Goal: Information Seeking & Learning: Learn about a topic

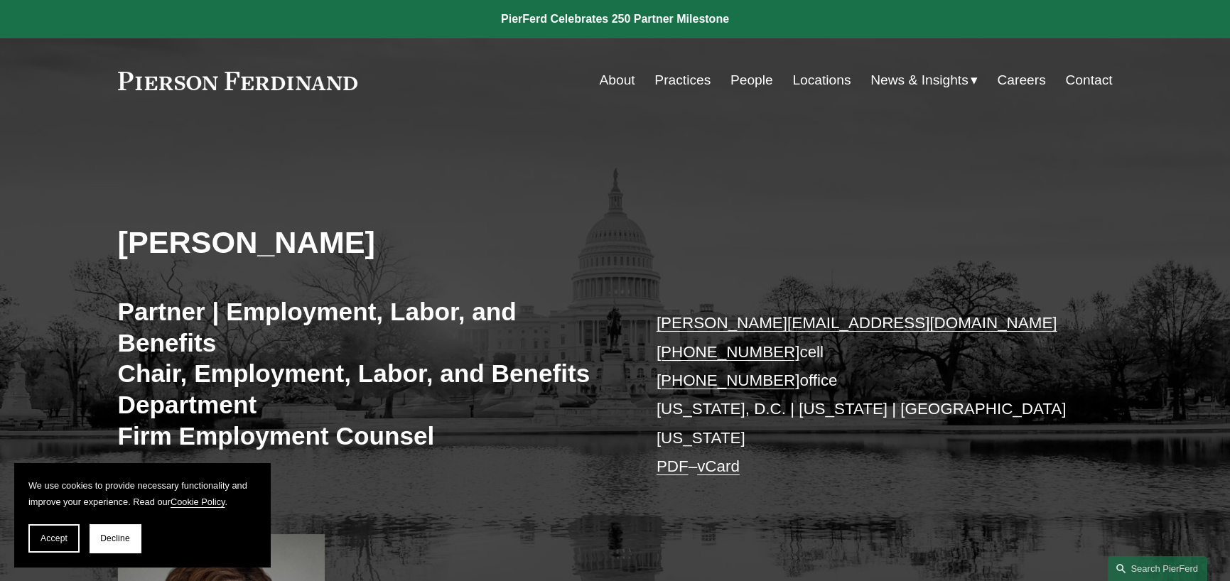
click at [669, 458] on link "PDF" at bounding box center [673, 467] width 32 height 18
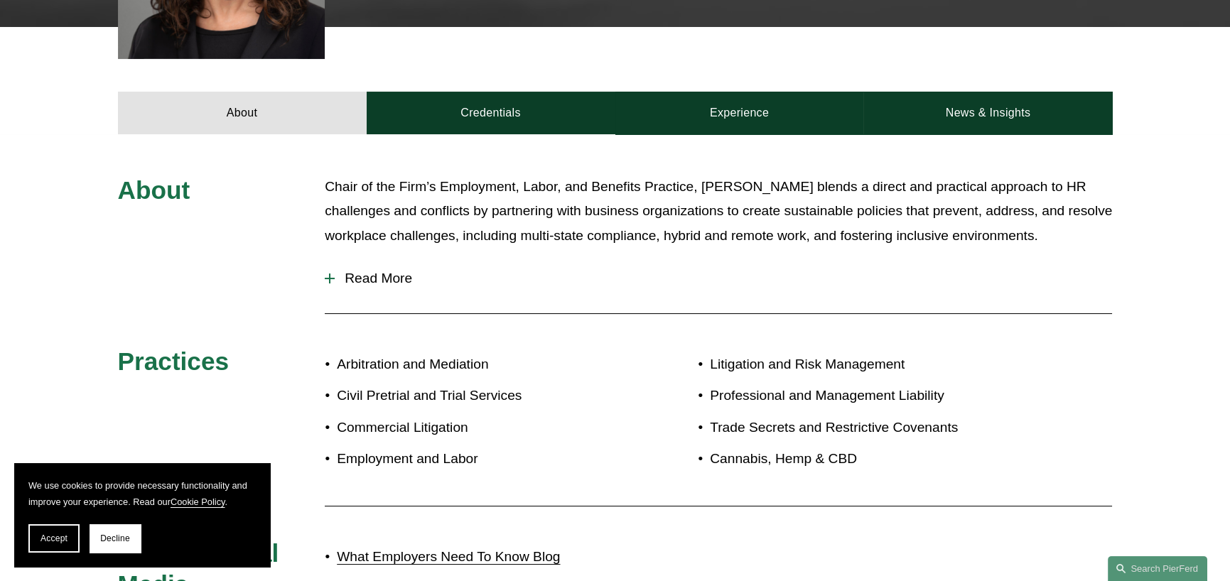
scroll to position [711, 0]
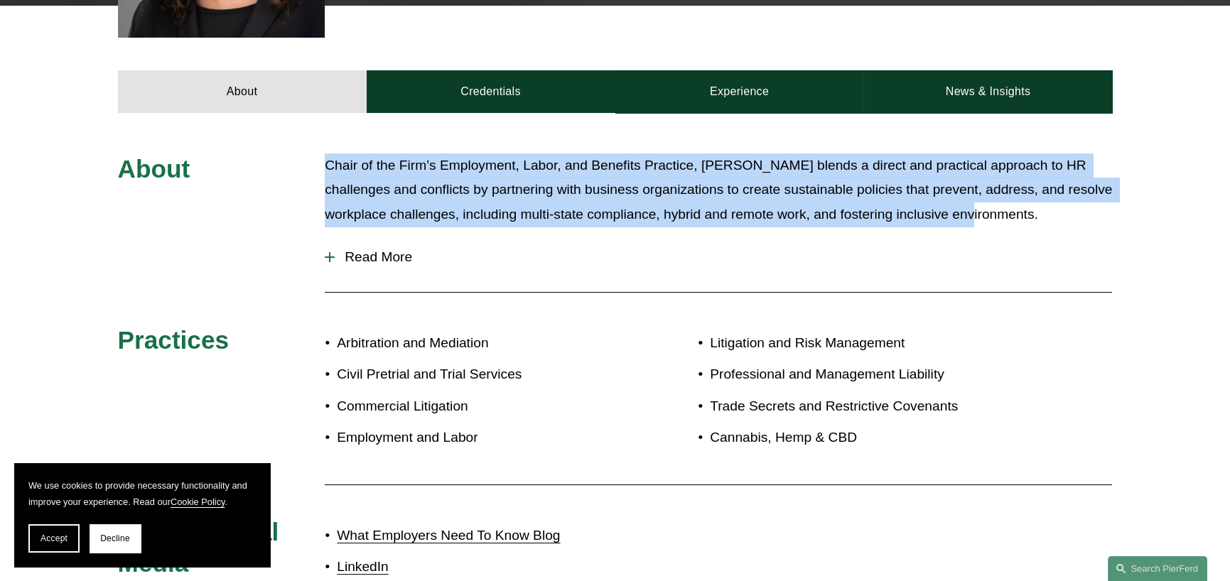
drag, startPoint x: 326, startPoint y: 139, endPoint x: 989, endPoint y: 189, distance: 664.9
click at [989, 189] on p "Chair of the Firm’s Employment, Labor, and Benefits Practice, [PERSON_NAME] ble…" at bounding box center [718, 191] width 787 height 74
copy p "Chair of the Firm’s Employment, Labor, and Benefits Practice, [PERSON_NAME] ble…"
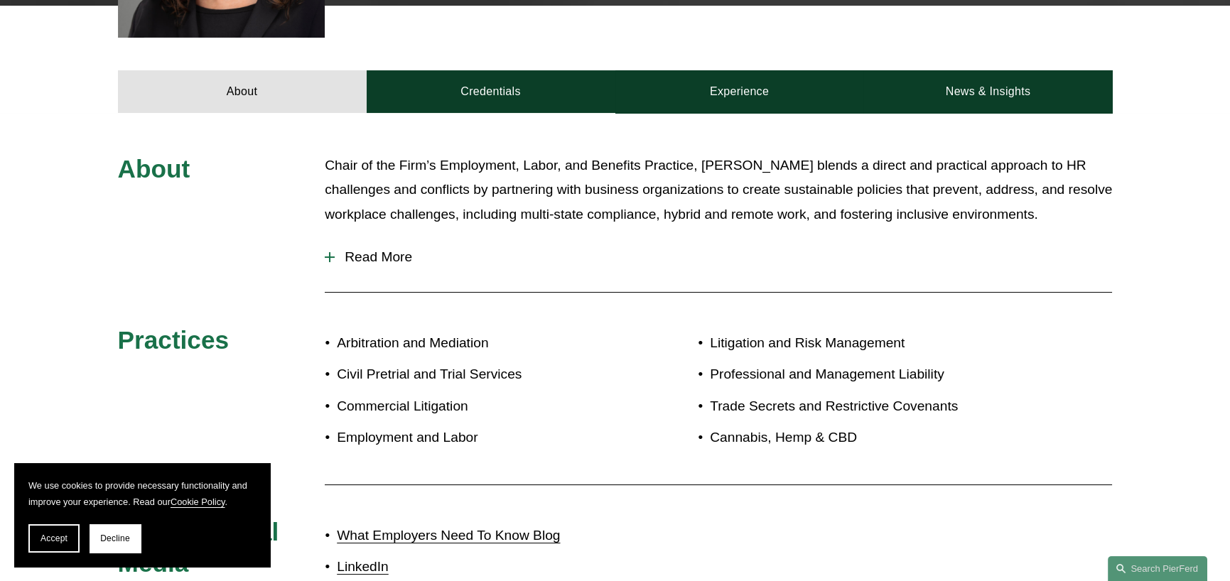
drag, startPoint x: 1089, startPoint y: 296, endPoint x: 1009, endPoint y: 284, distance: 80.5
click at [1089, 296] on div "About Chair of the Firm’s Employment, Labor, and Benefits Practice, [PERSON_NAM…" at bounding box center [615, 389] width 1230 height 470
click at [402, 249] on span "Read More" at bounding box center [723, 257] width 777 height 16
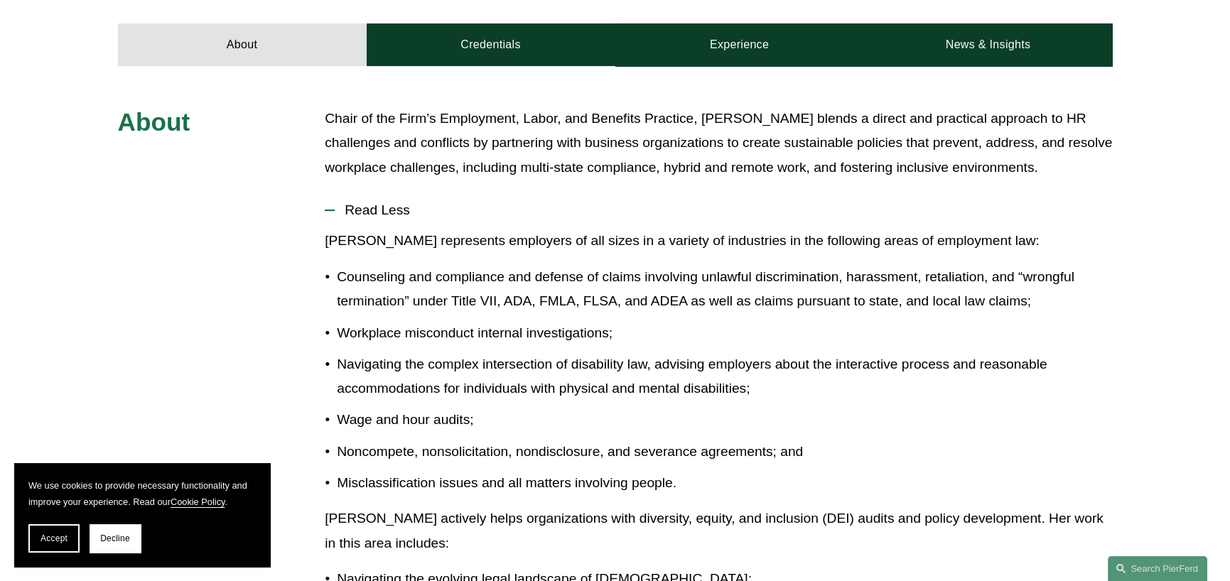
scroll to position [853, 0]
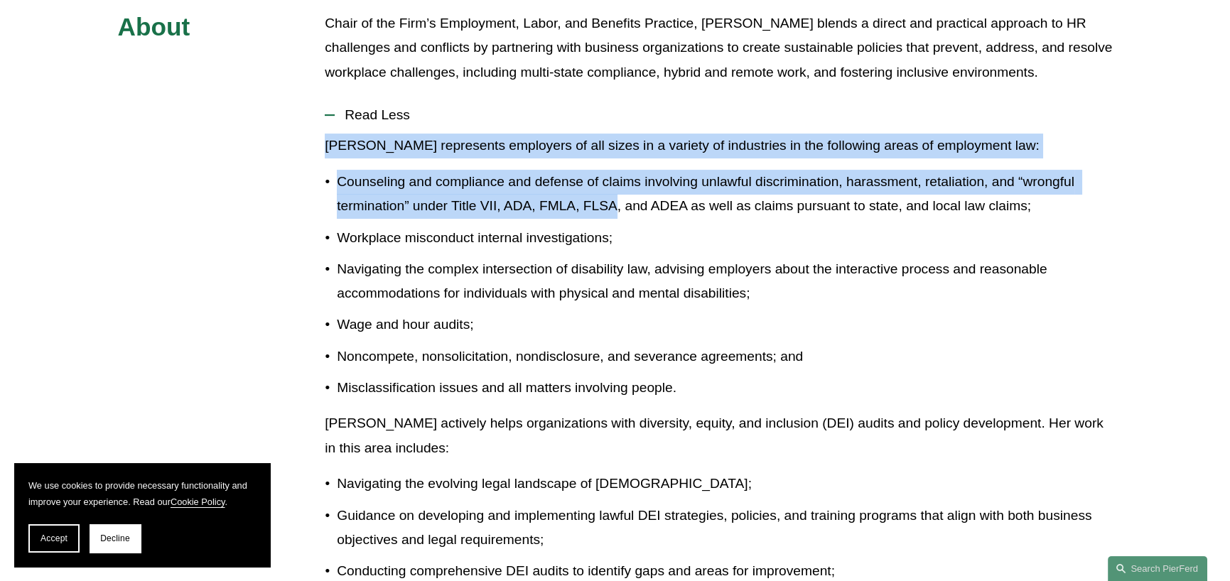
drag, startPoint x: 323, startPoint y: 124, endPoint x: 639, endPoint y: 199, distance: 324.9
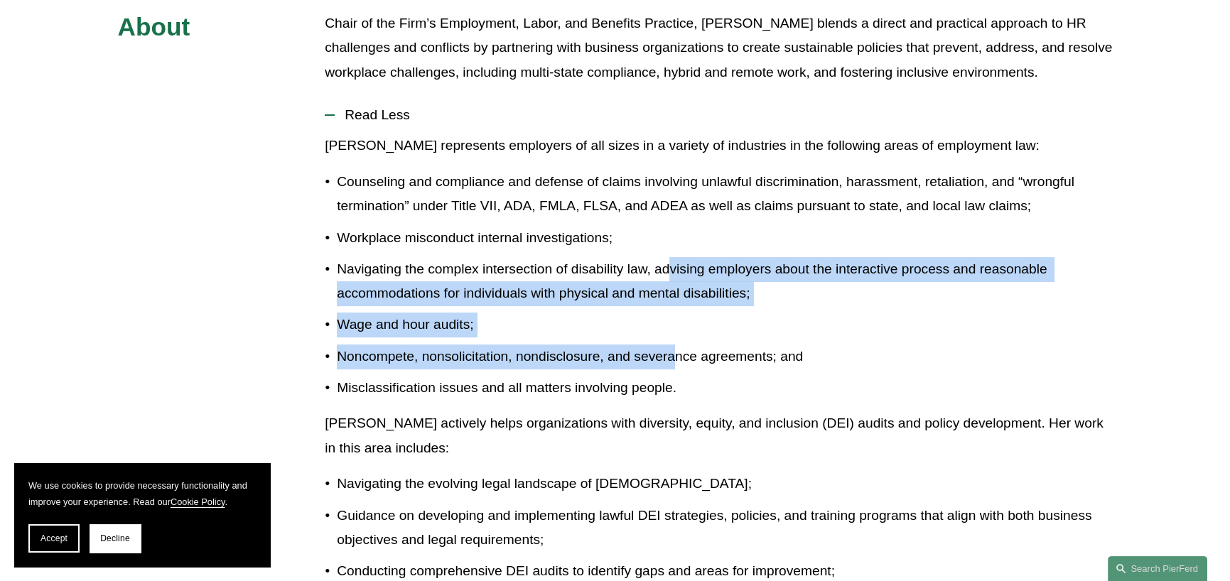
drag, startPoint x: 671, startPoint y: 260, endPoint x: 672, endPoint y: 339, distance: 78.9
click at [672, 339] on ul "Counseling and compliance and defense of claims involving unlawful discriminati…" at bounding box center [718, 285] width 787 height 230
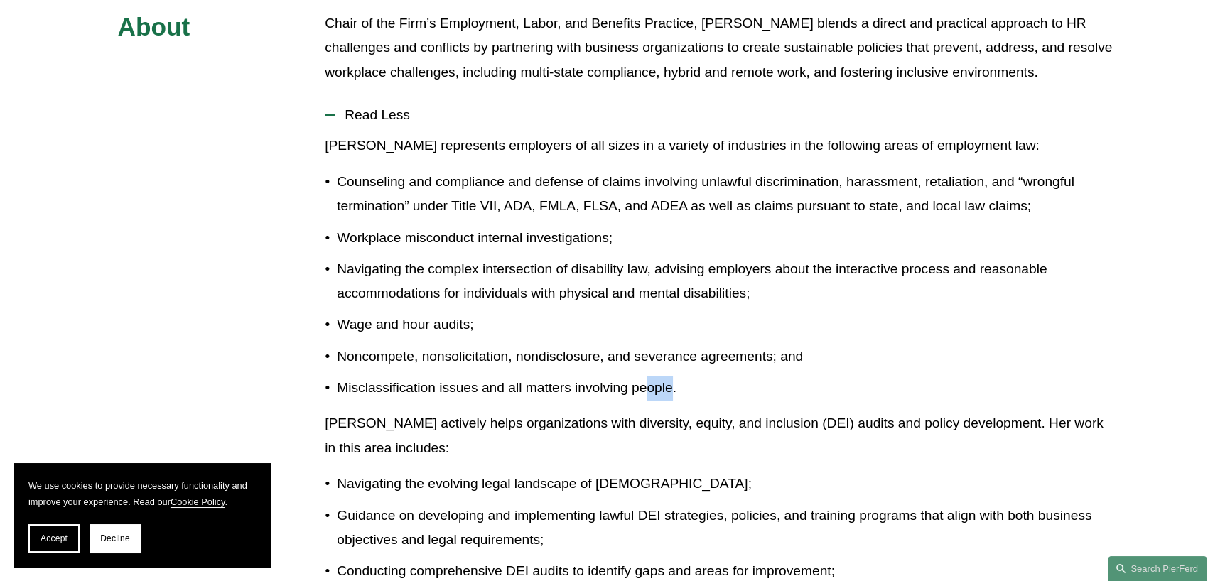
click at [638, 376] on p "Misclassification issues and all matters involving people." at bounding box center [724, 388] width 775 height 25
drag, startPoint x: 354, startPoint y: 237, endPoint x: 325, endPoint y: 122, distance: 118.6
click at [354, 223] on ul "Counseling and compliance and defense of claims involving unlawful discriminati…" at bounding box center [718, 285] width 787 height 230
click at [333, 134] on p "[PERSON_NAME] represents employers of all sizes in a variety of industries in t…" at bounding box center [718, 146] width 787 height 25
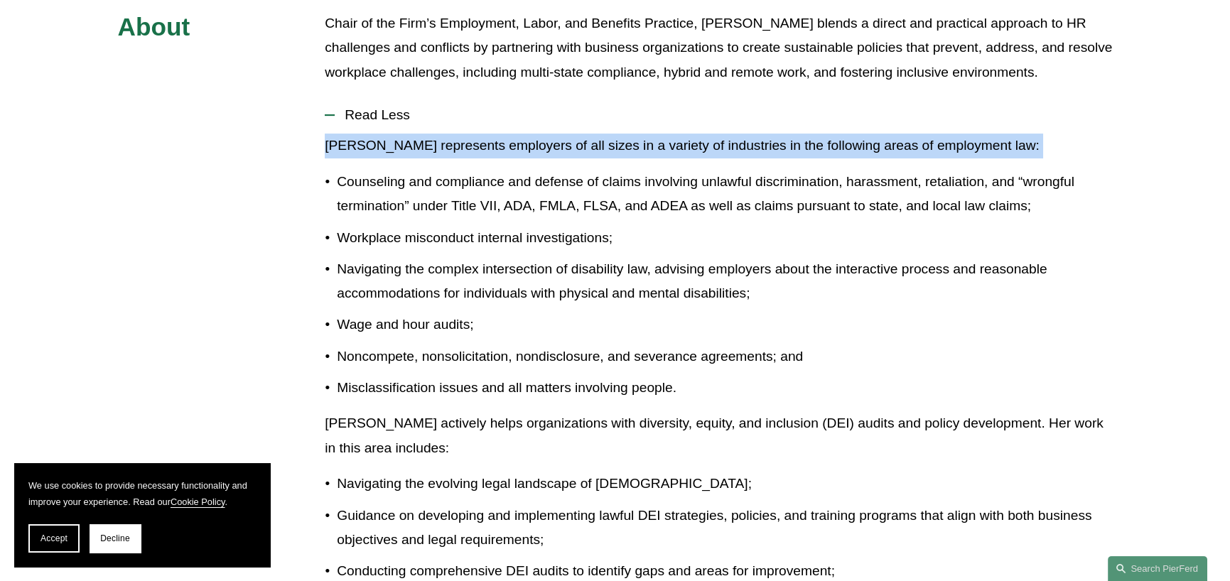
click at [333, 134] on p "[PERSON_NAME] represents employers of all sizes in a variety of industries in t…" at bounding box center [718, 146] width 787 height 25
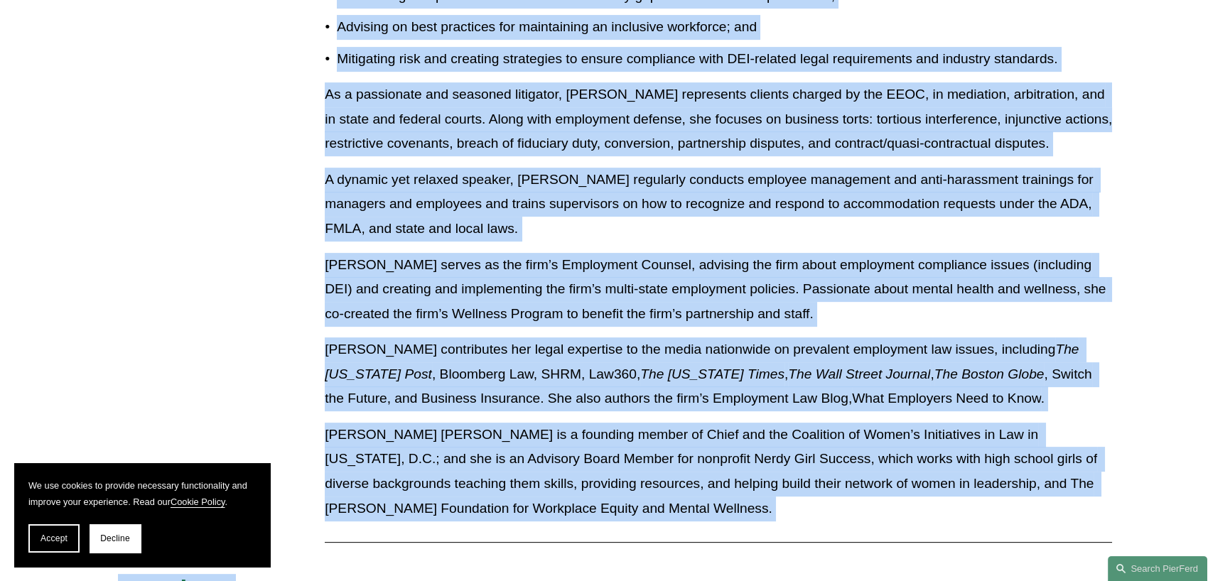
scroll to position [1457, 0]
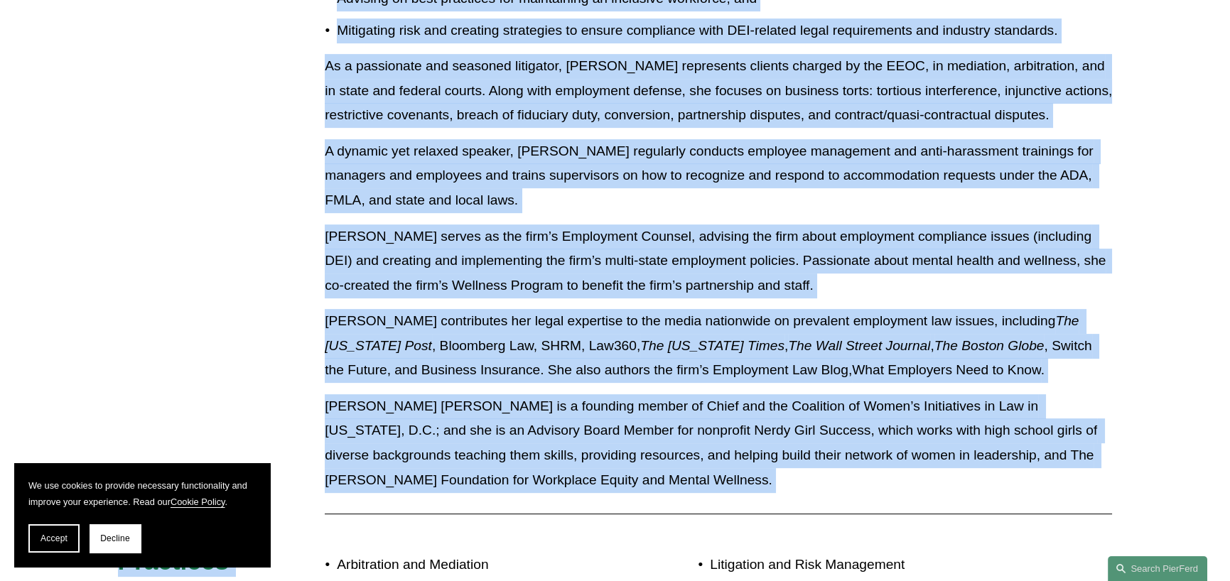
copy div "Lor ipsumdolor sitametco ad eli seddo ei t incidid ut laboreetdo ma ali enimadm…"
